Goal: Information Seeking & Learning: Learn about a topic

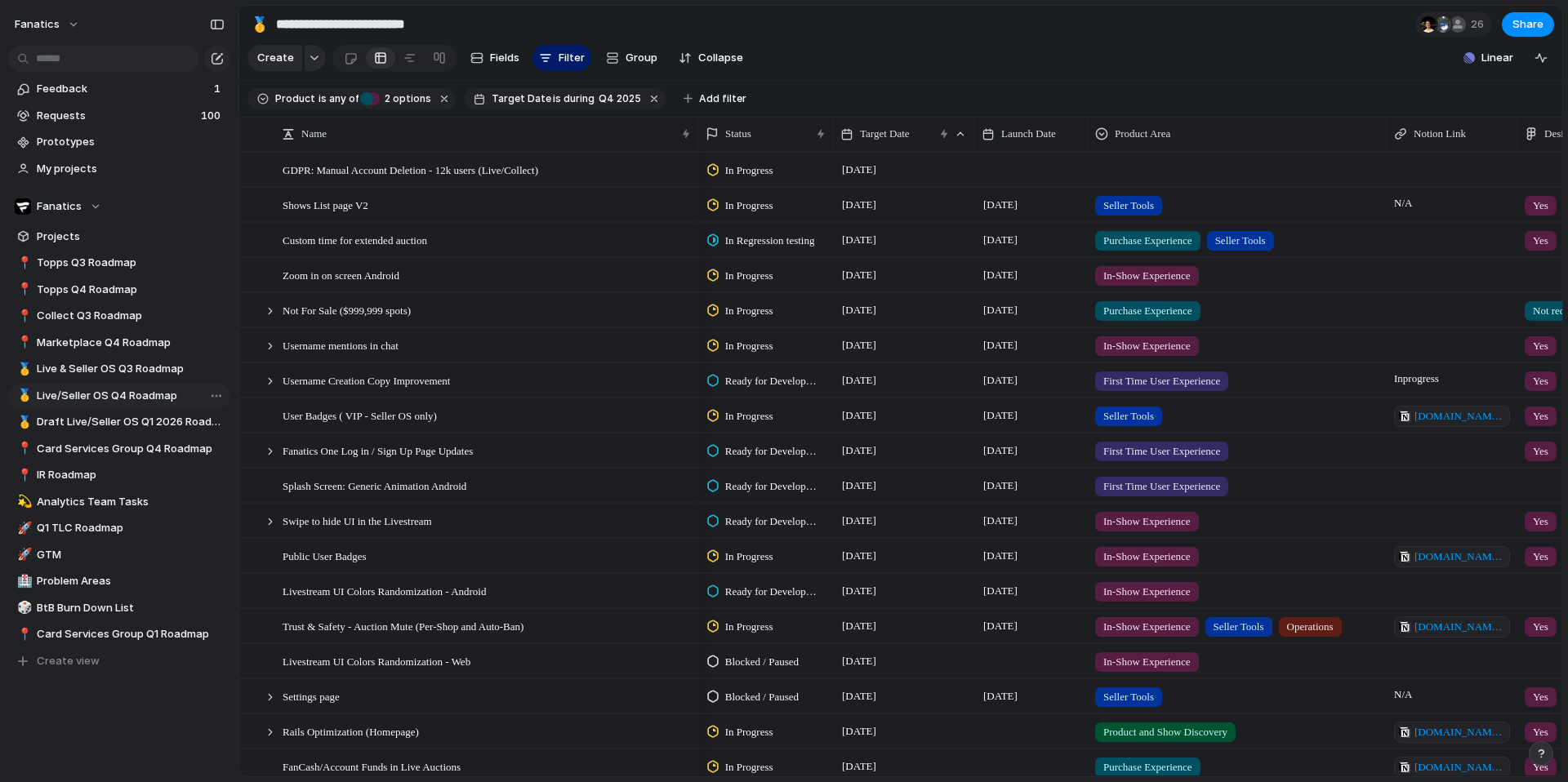
click at [110, 385] on link "🥇 Live/Seller OS Q4 Roadmap" at bounding box center [119, 395] width 222 height 24
click at [112, 391] on span "Live/Seller OS Q4 Roadmap" at bounding box center [131, 396] width 188 height 17
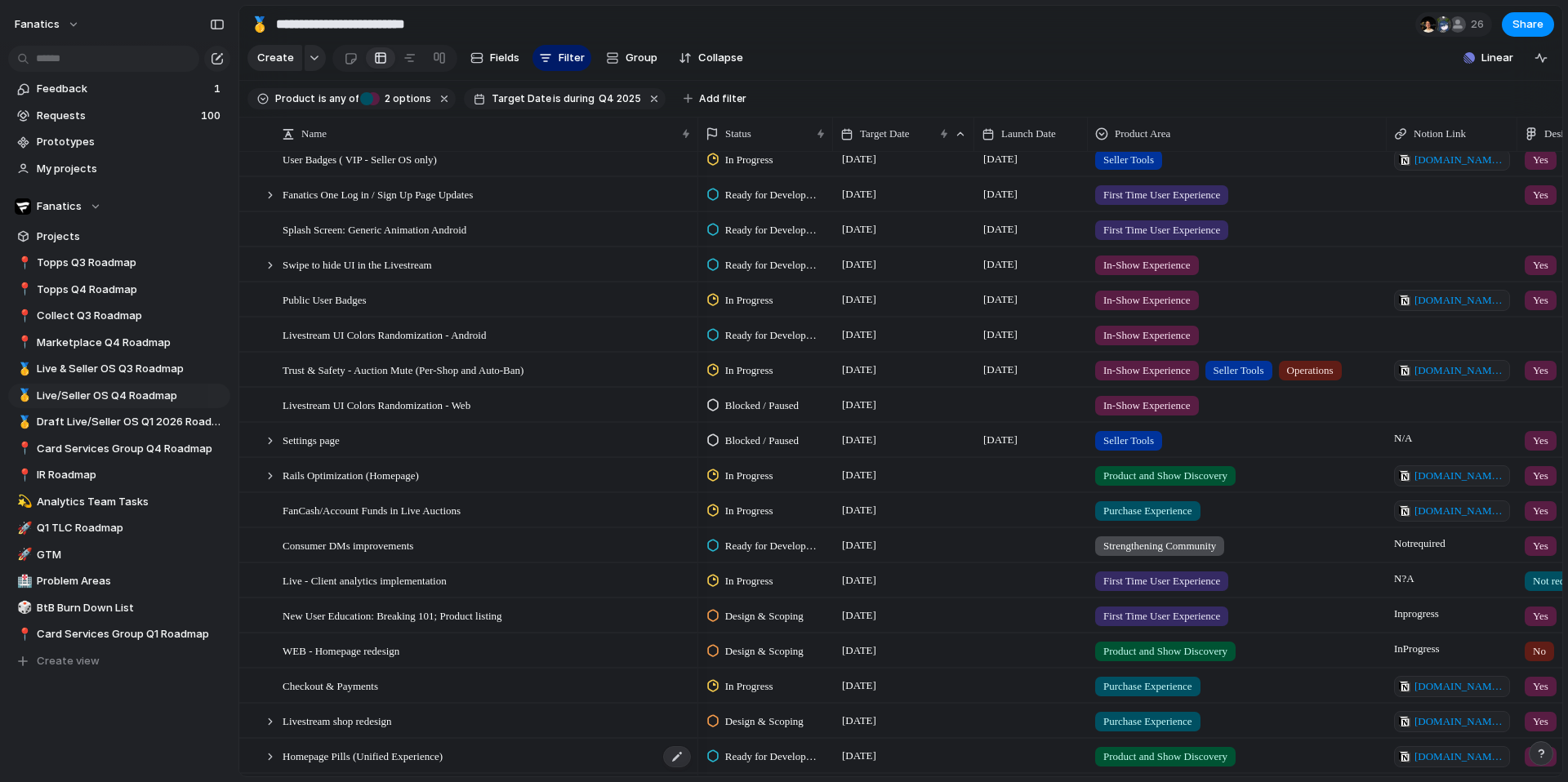
scroll to position [0, 1]
click at [395, 474] on span "Rails Optimization (Homepage)" at bounding box center [350, 474] width 136 height 19
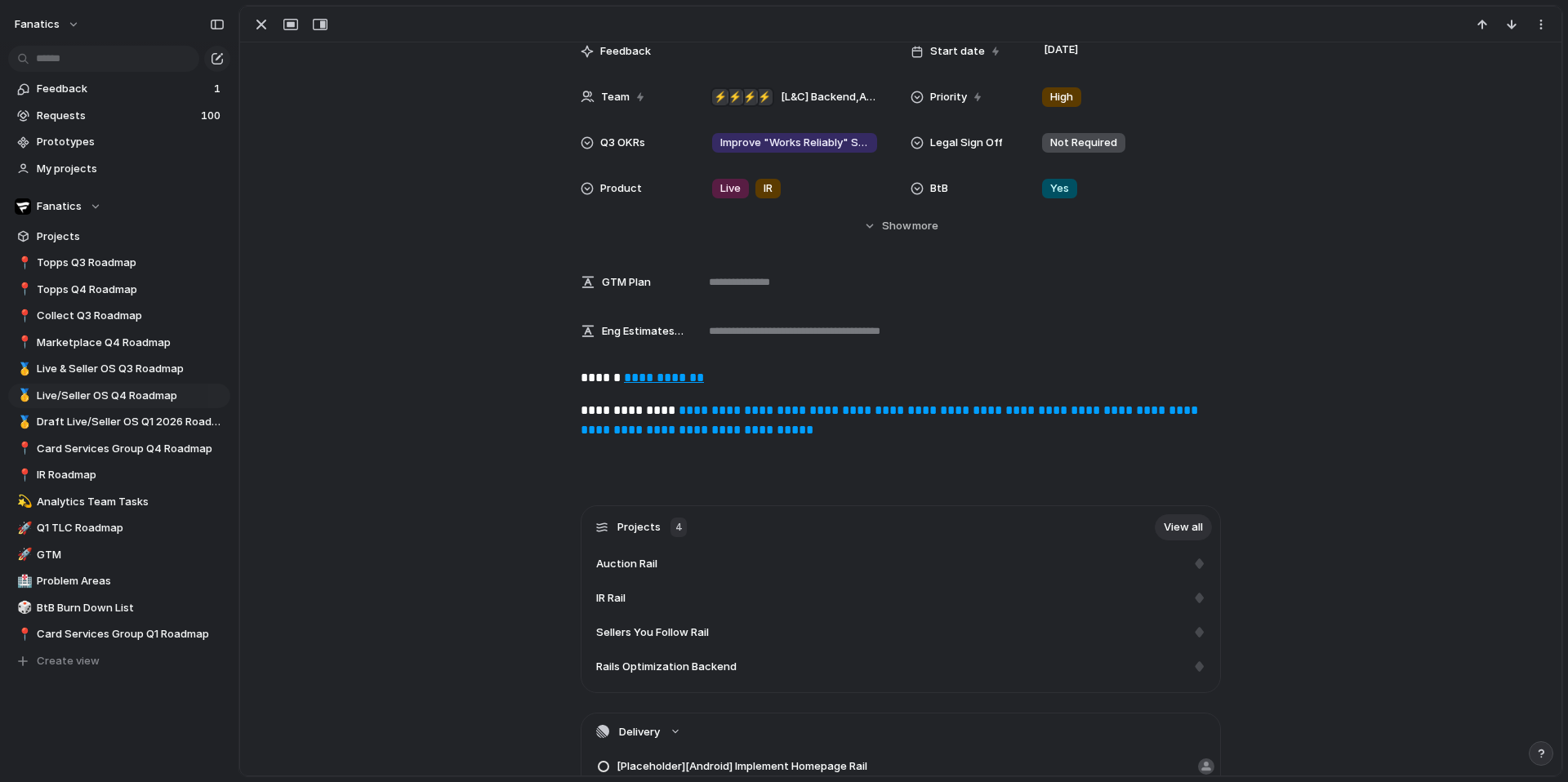
click at [672, 371] on u "**********" at bounding box center [664, 377] width 80 height 12
click at [261, 19] on div "button" at bounding box center [261, 25] width 20 height 20
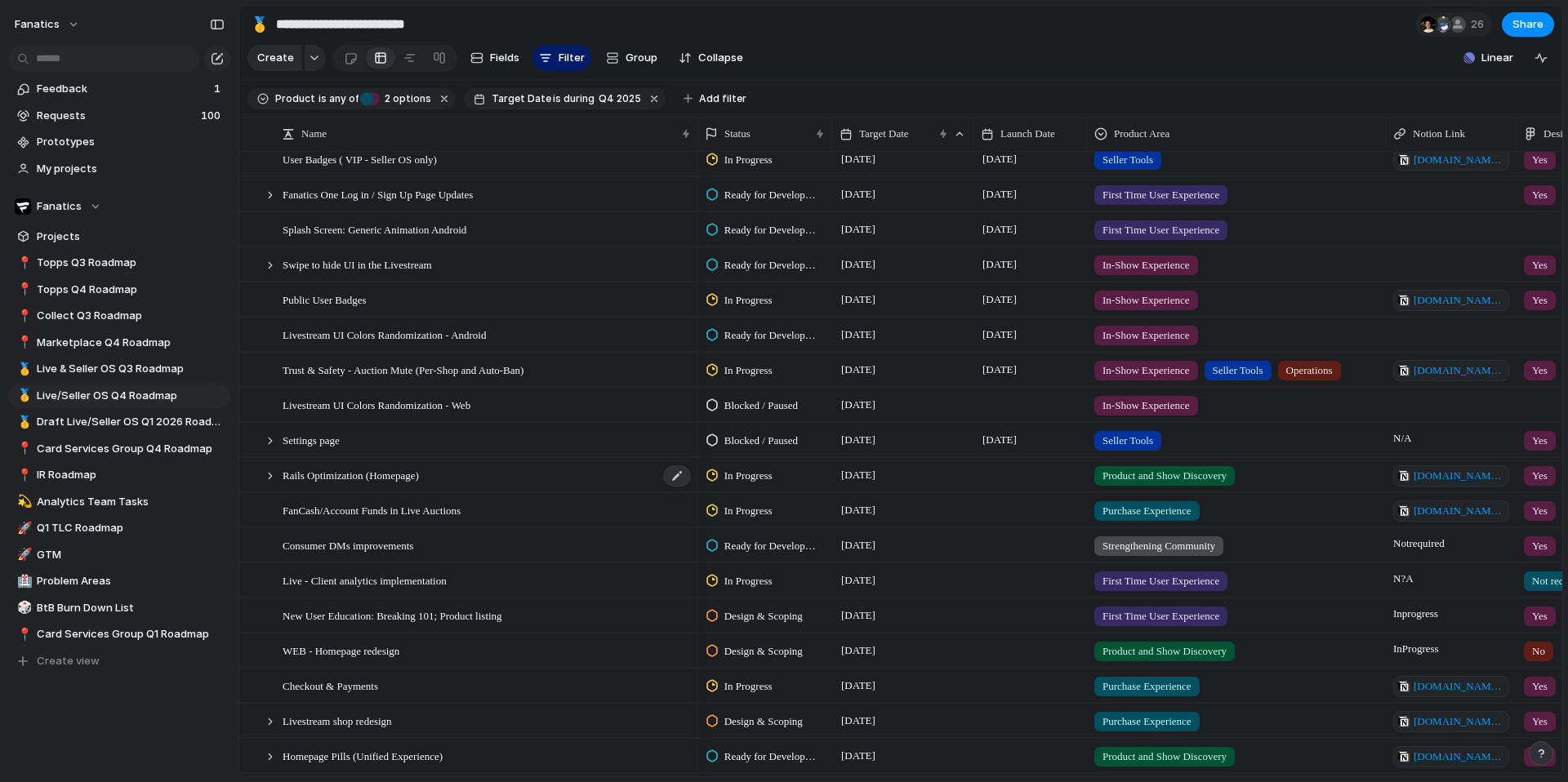
click at [356, 481] on span "Rails Optimization (Homepage)" at bounding box center [350, 474] width 136 height 19
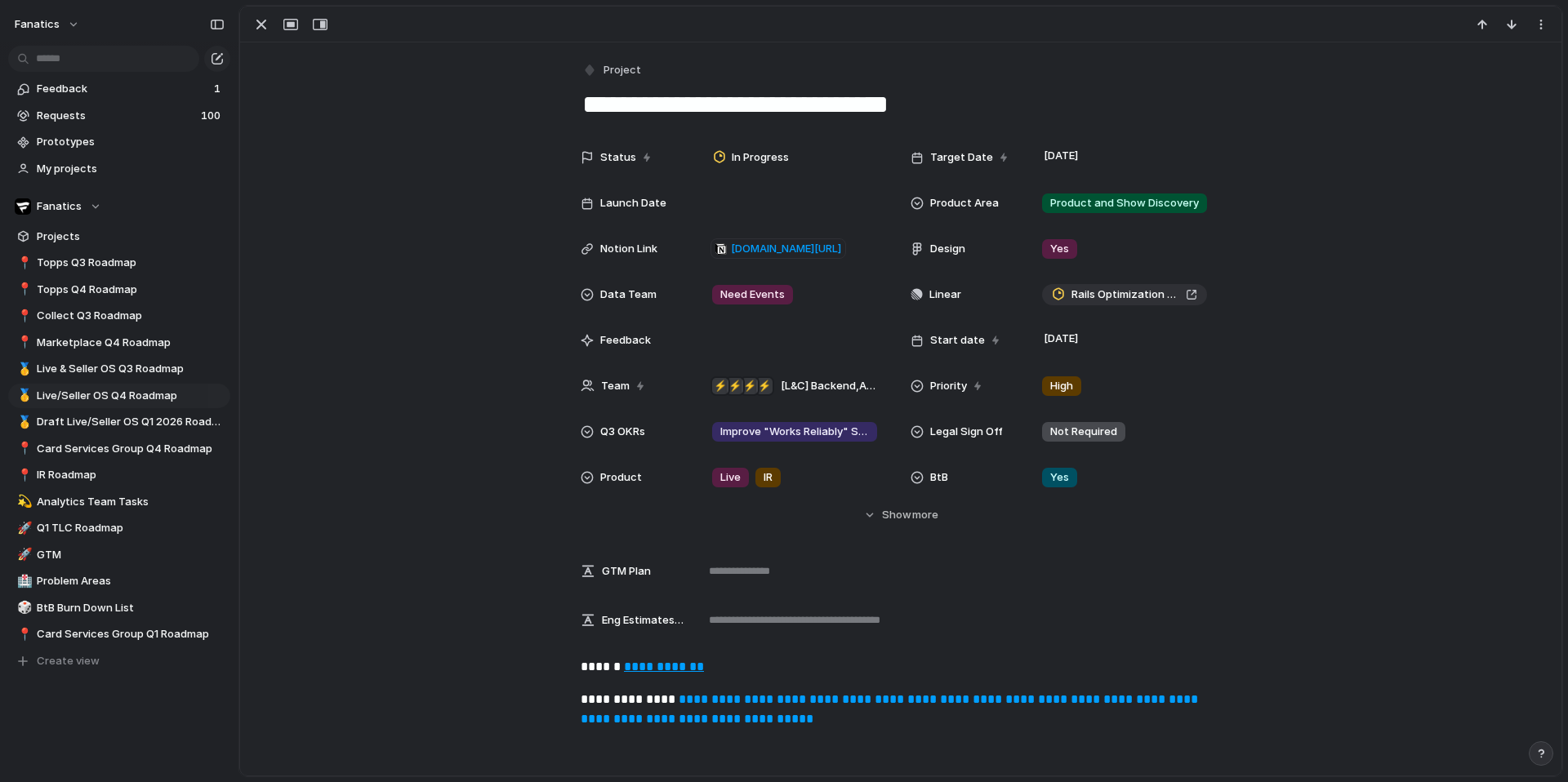
click at [733, 596] on link "**********" at bounding box center [891, 709] width 621 height 32
click at [257, 20] on div "button" at bounding box center [261, 25] width 20 height 20
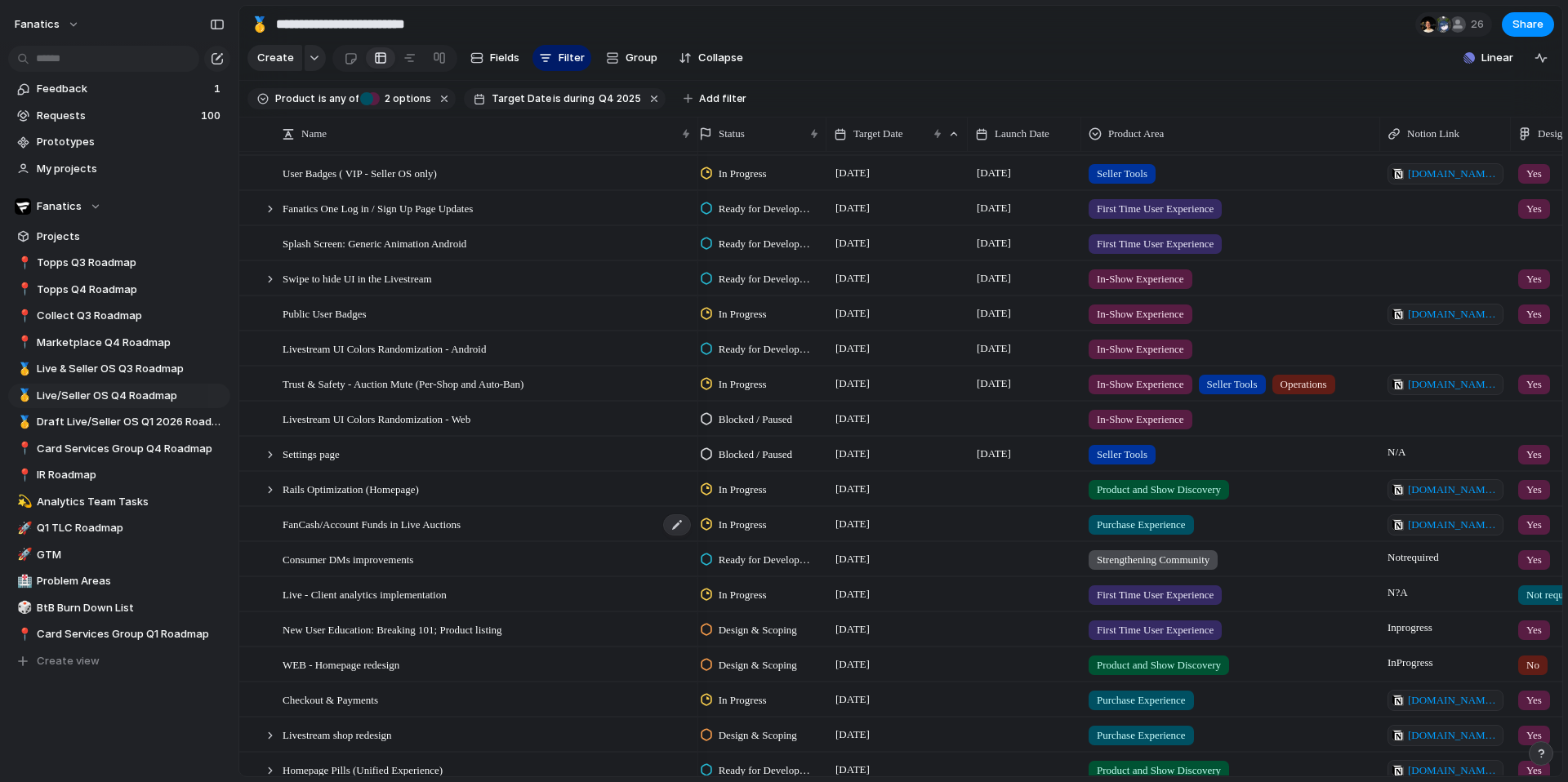
scroll to position [270, 0]
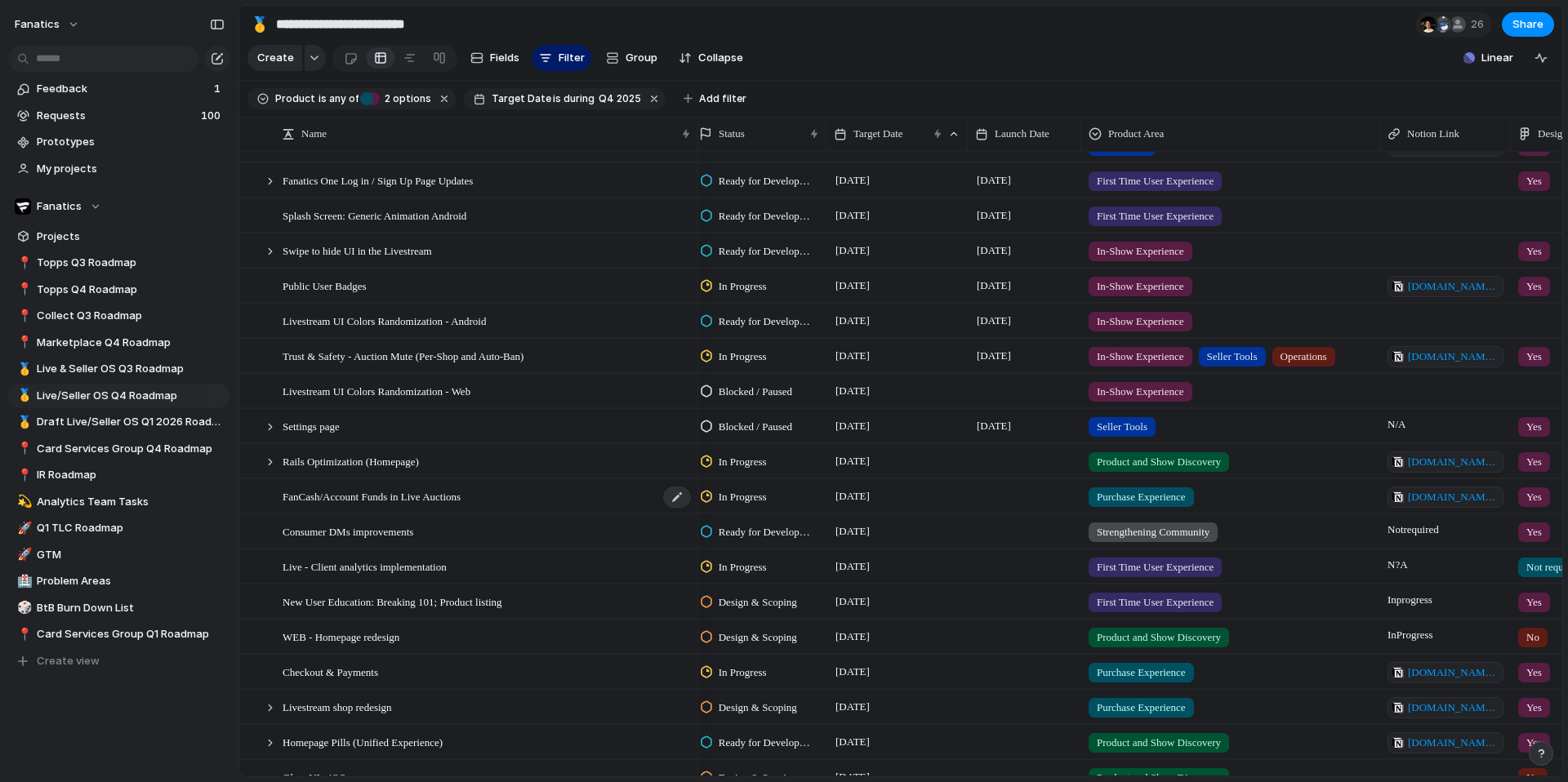
click at [369, 506] on div "FanCash/Account Funds in Live Auctions" at bounding box center [487, 497] width 410 height 33
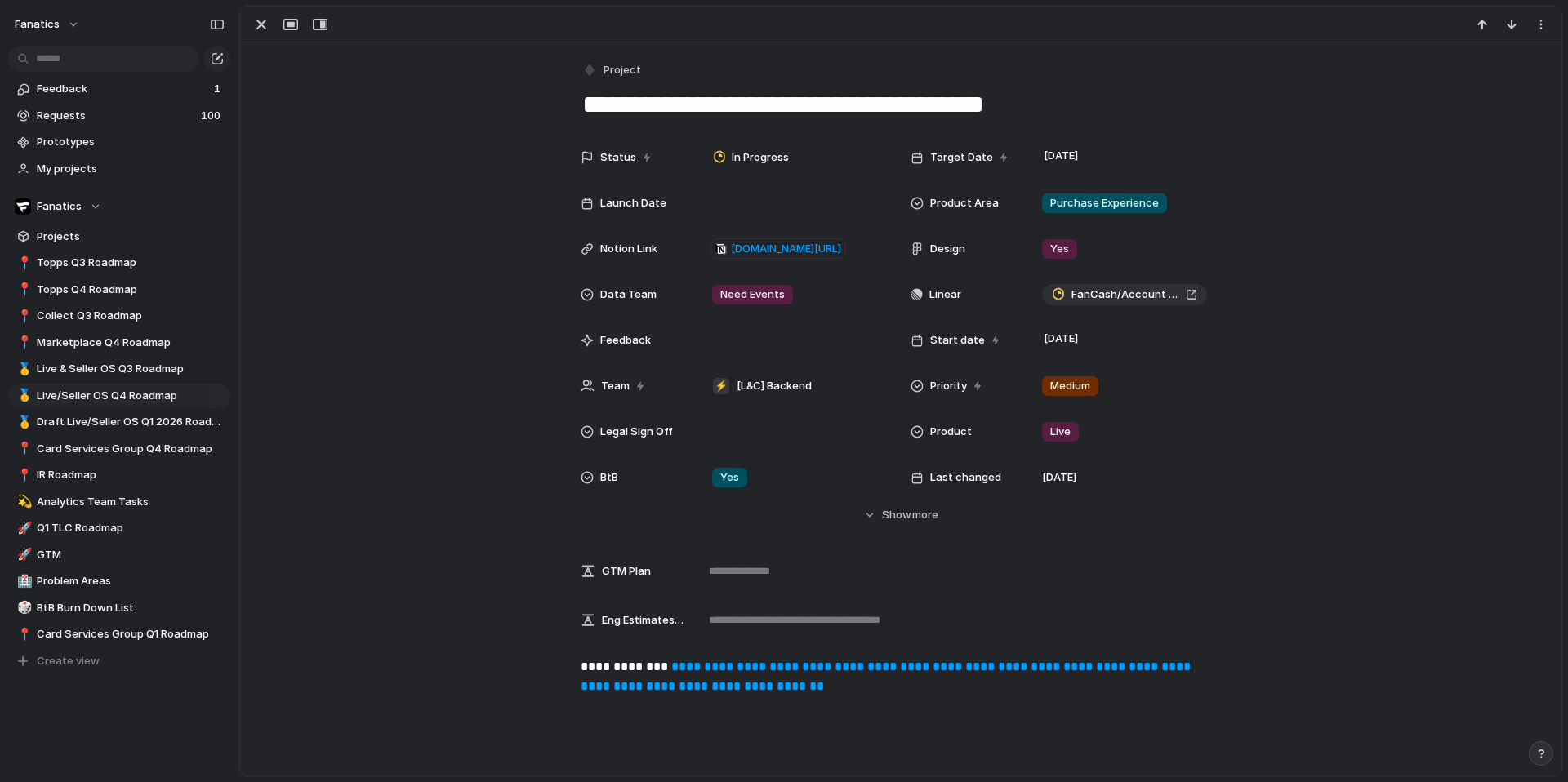
scroll to position [54, 0]
